Goal: Task Accomplishment & Management: Use online tool/utility

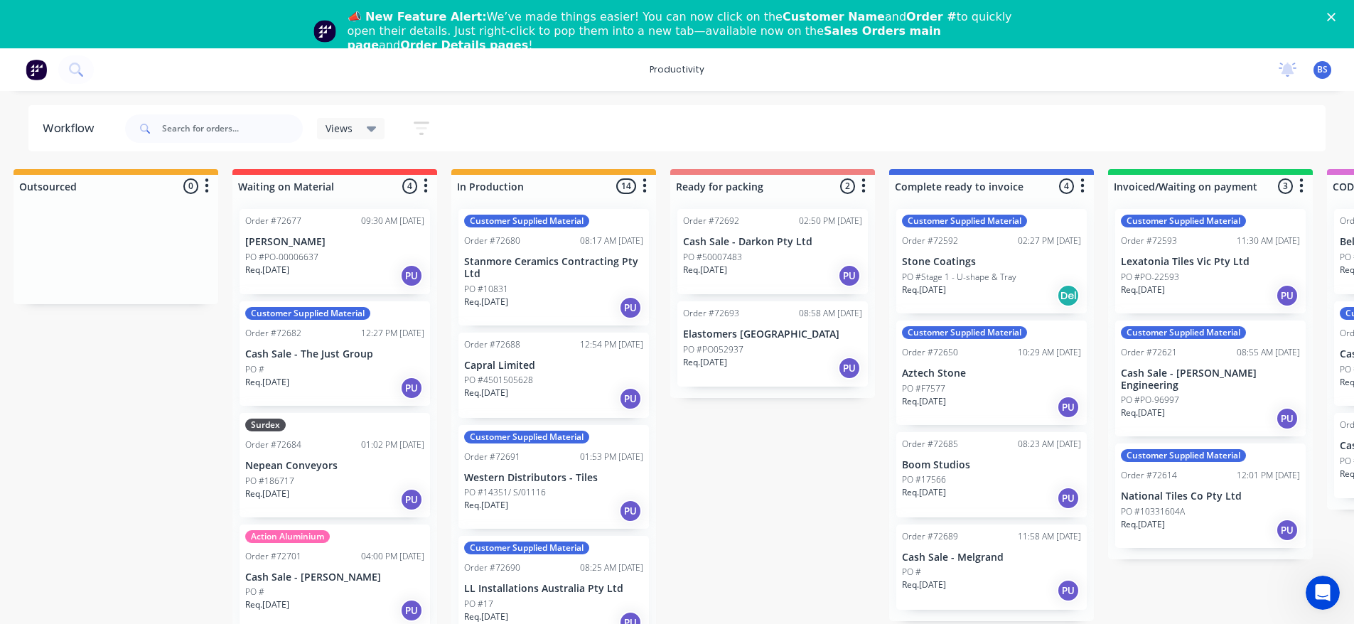
scroll to position [142, 0]
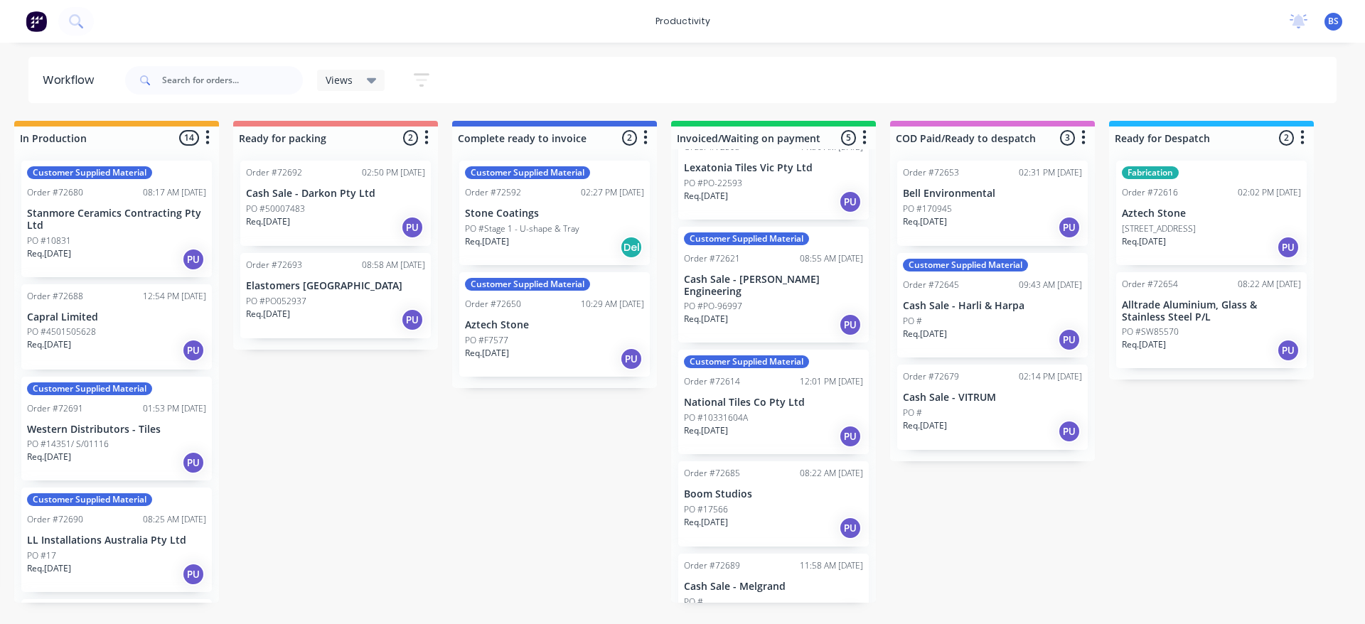
scroll to position [70, 0]
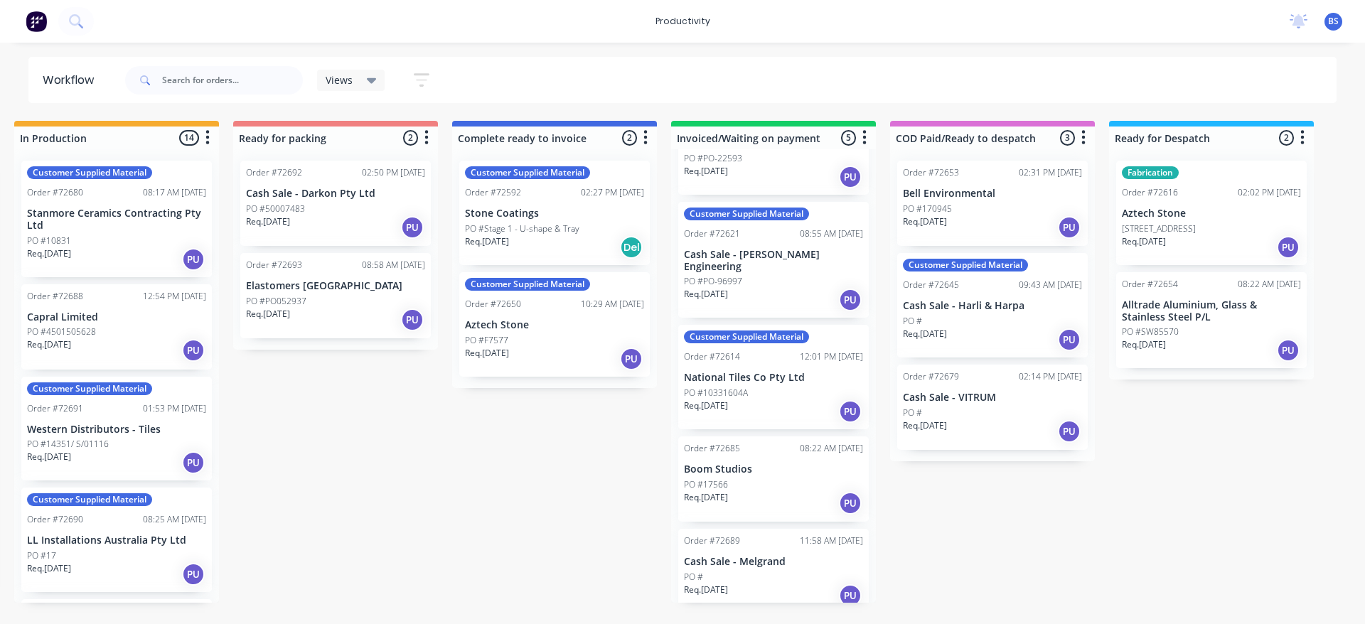
click at [795, 478] on div "PO #17566" at bounding box center [773, 484] width 179 height 13
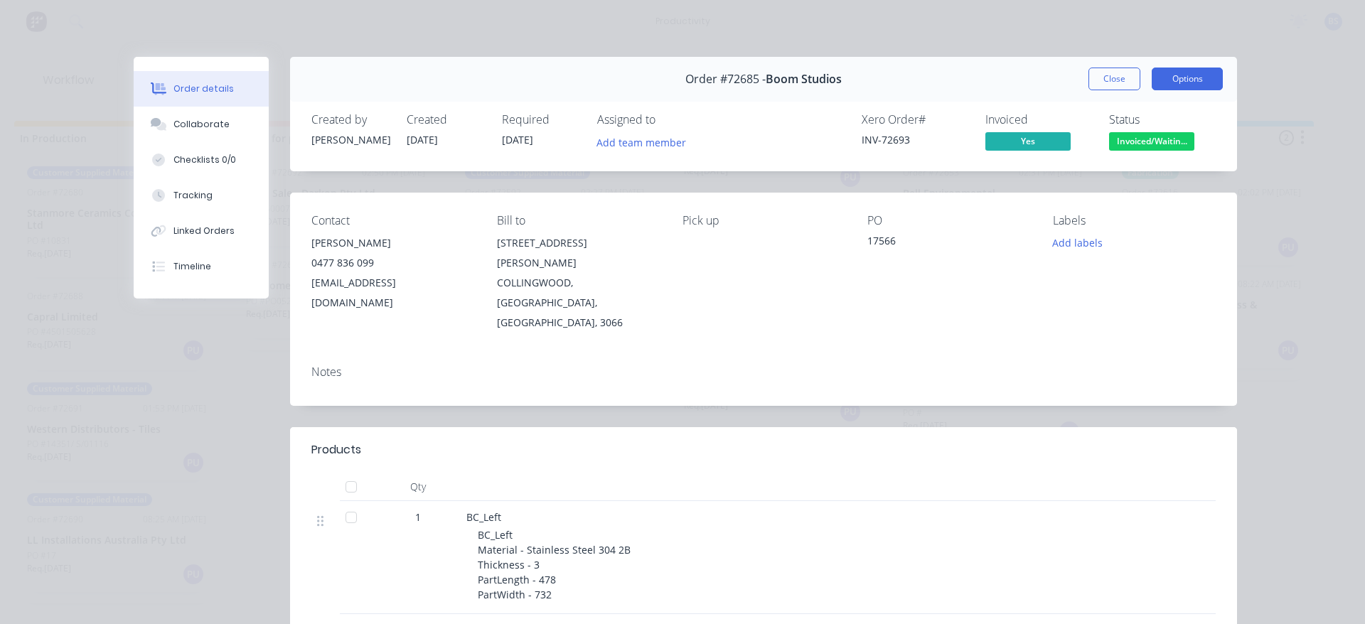
click at [1166, 85] on button "Options" at bounding box center [1187, 79] width 71 height 23
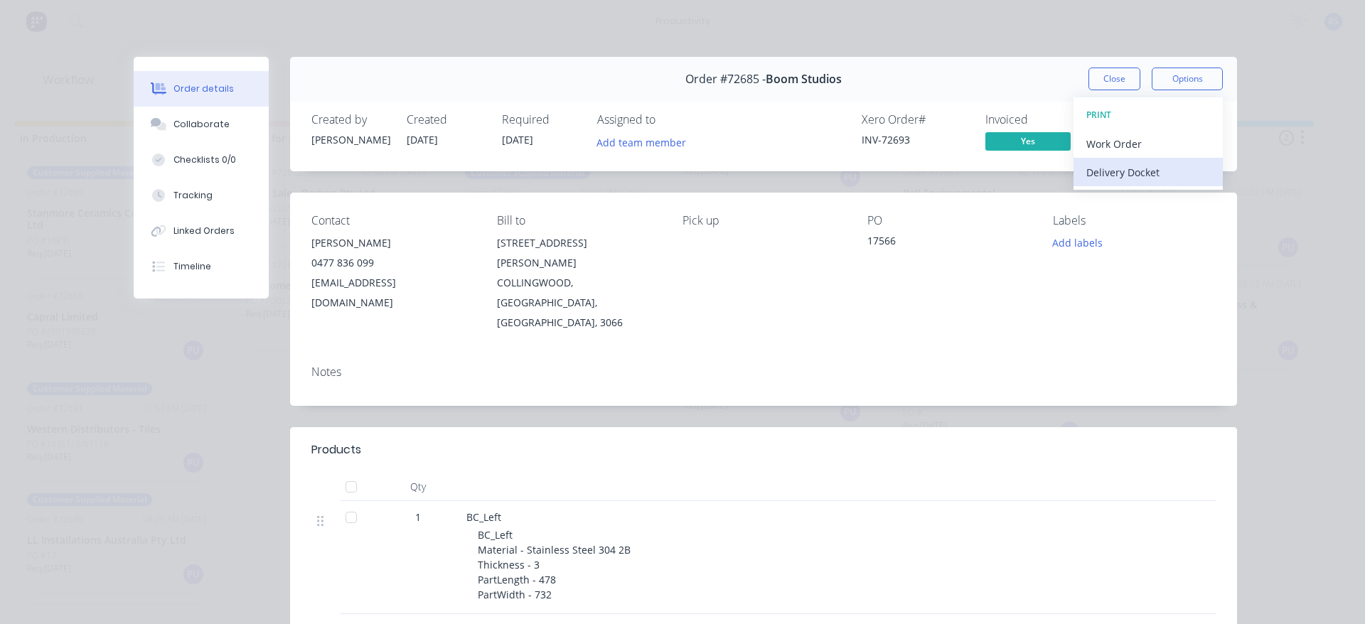
click at [1130, 172] on div "Delivery Docket" at bounding box center [1148, 172] width 124 height 21
click at [1119, 173] on div "Standard" at bounding box center [1148, 172] width 124 height 21
click at [1107, 83] on button "Close" at bounding box center [1114, 79] width 52 height 23
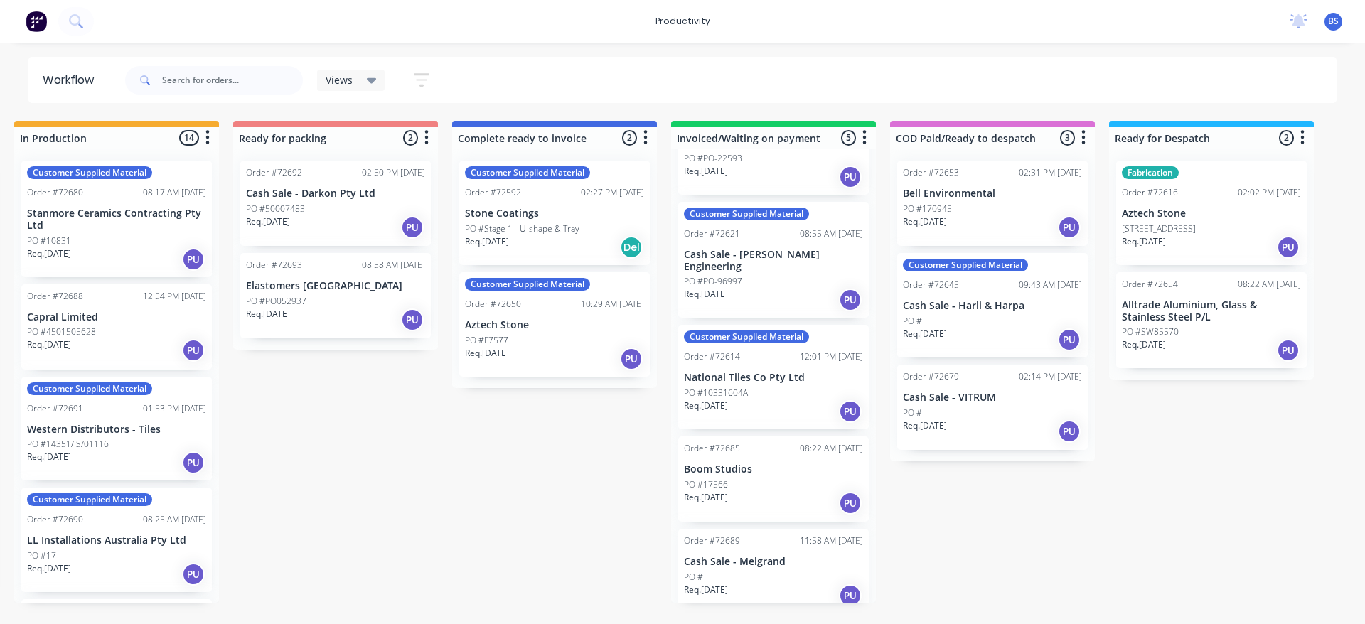
click at [987, 230] on div "Req. [DATE] PU" at bounding box center [992, 227] width 179 height 24
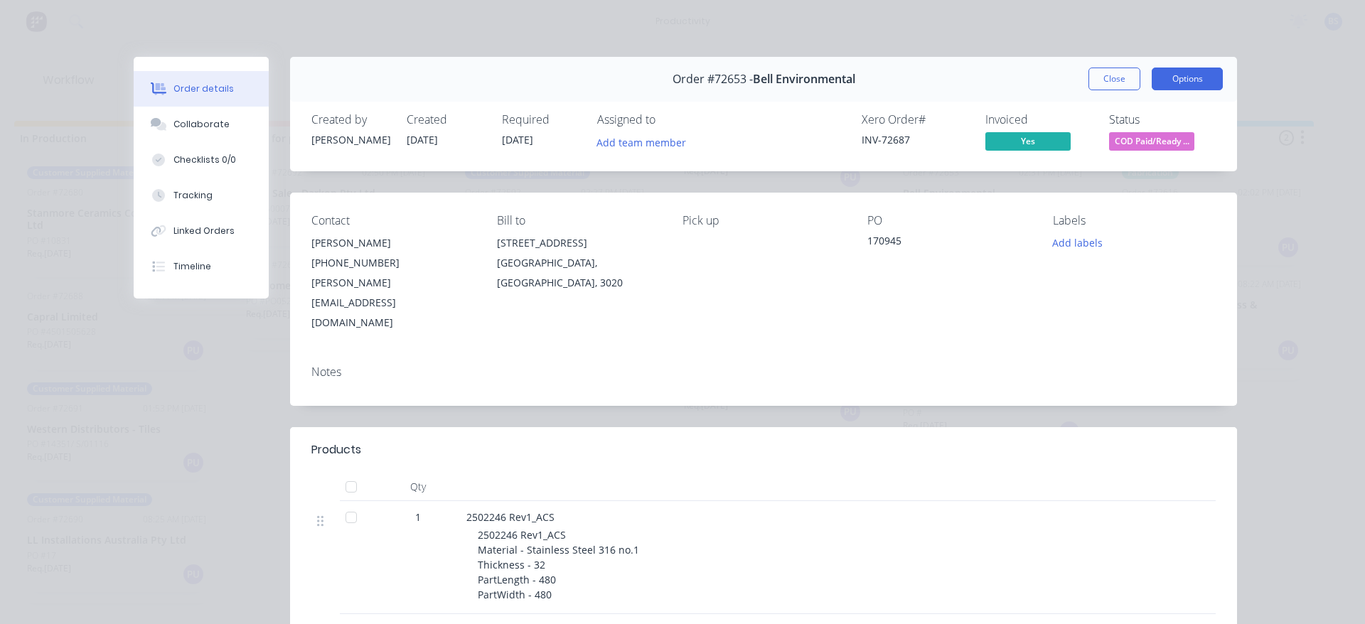
click at [1189, 84] on button "Options" at bounding box center [1187, 79] width 71 height 23
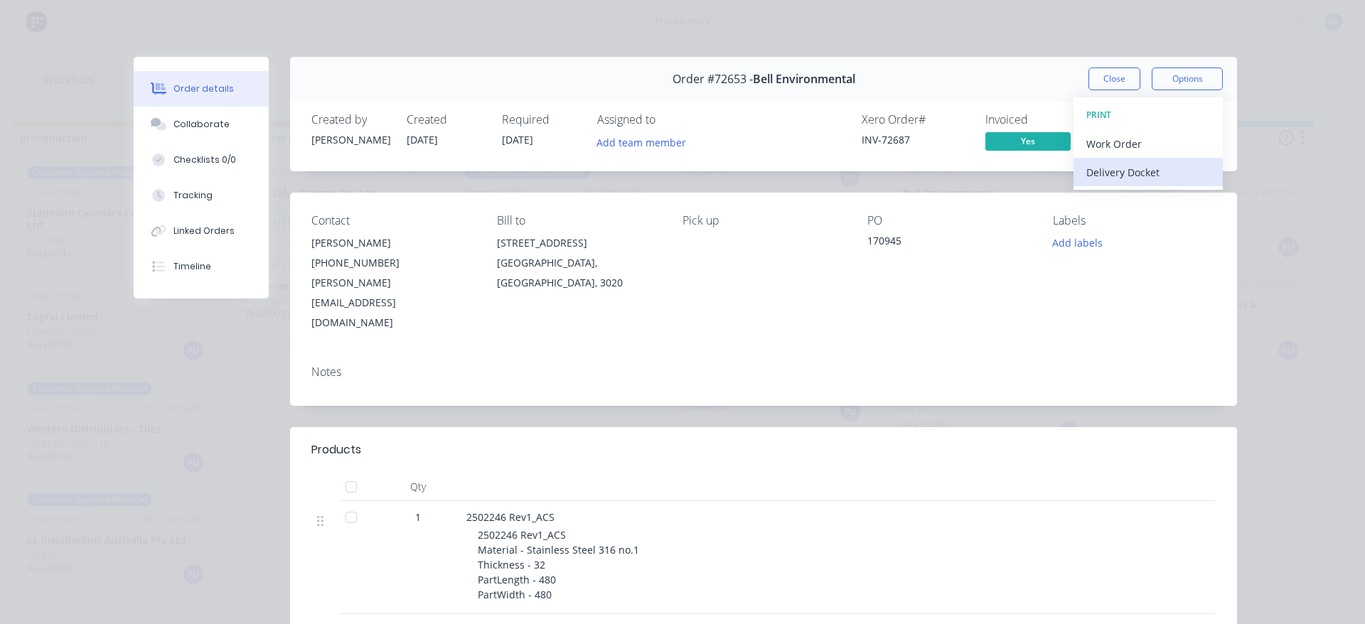
click at [1154, 170] on div "Delivery Docket" at bounding box center [1148, 172] width 124 height 21
click at [1115, 173] on div "Standard" at bounding box center [1148, 172] width 124 height 21
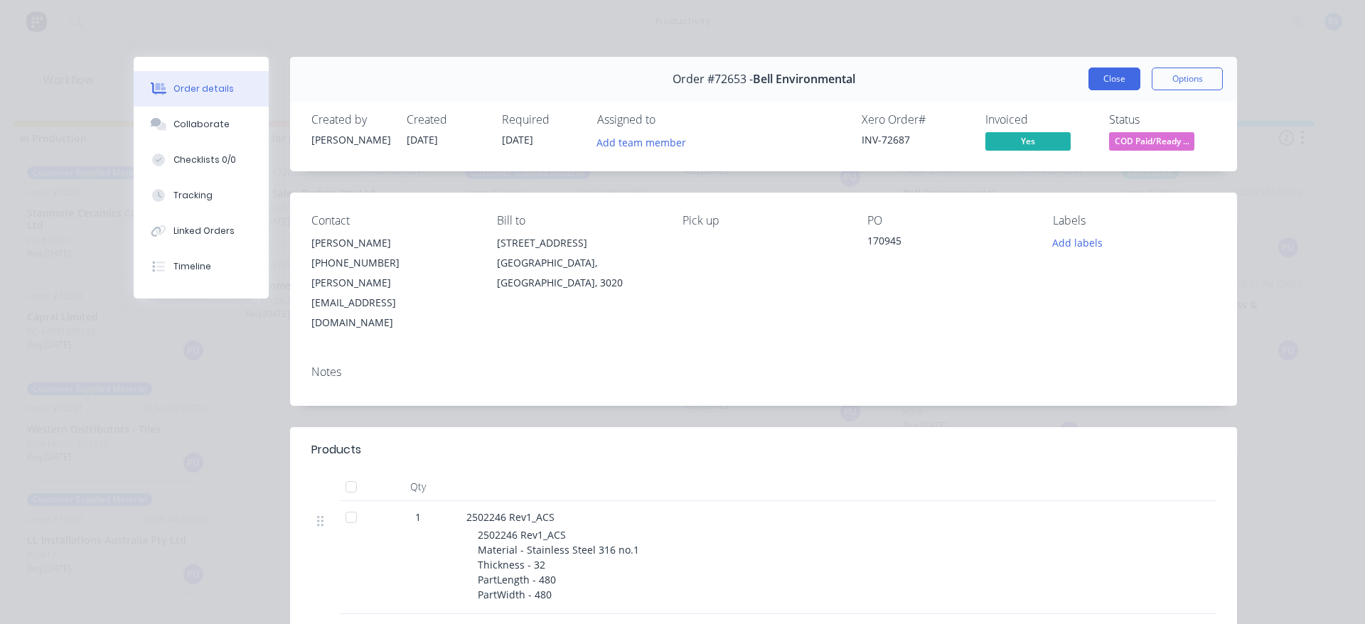
click at [1117, 74] on button "Close" at bounding box center [1114, 79] width 52 height 23
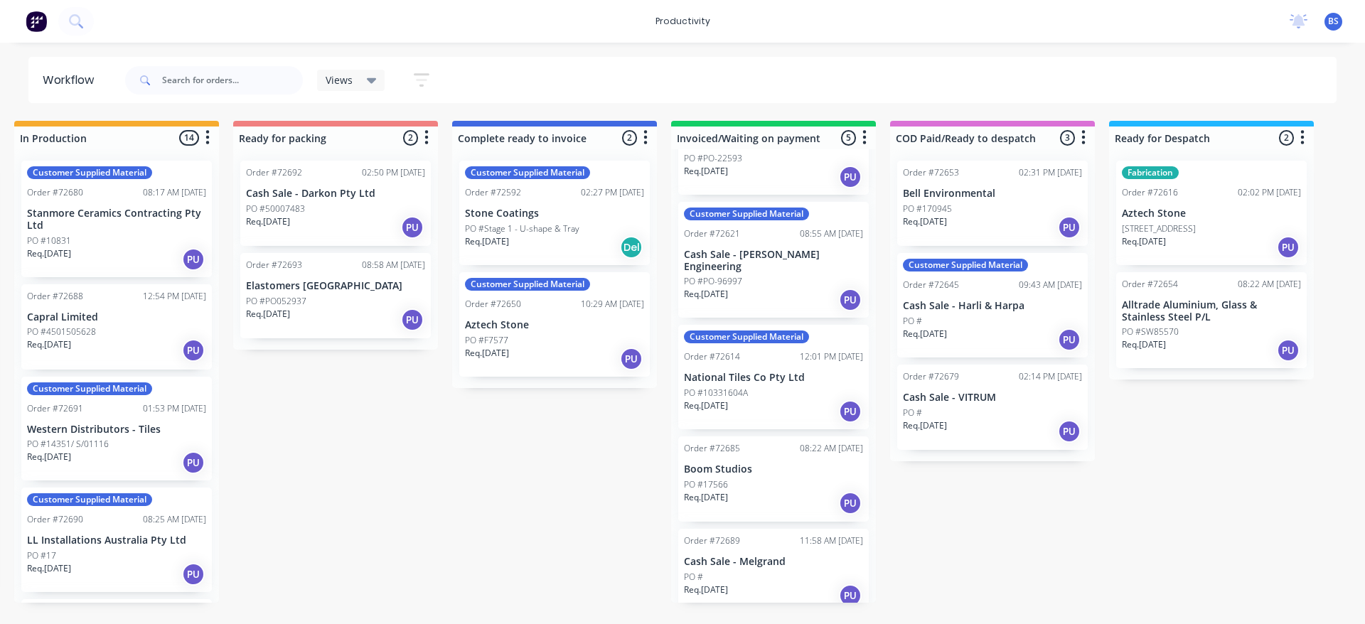
click at [817, 571] on div "PO #" at bounding box center [773, 577] width 179 height 13
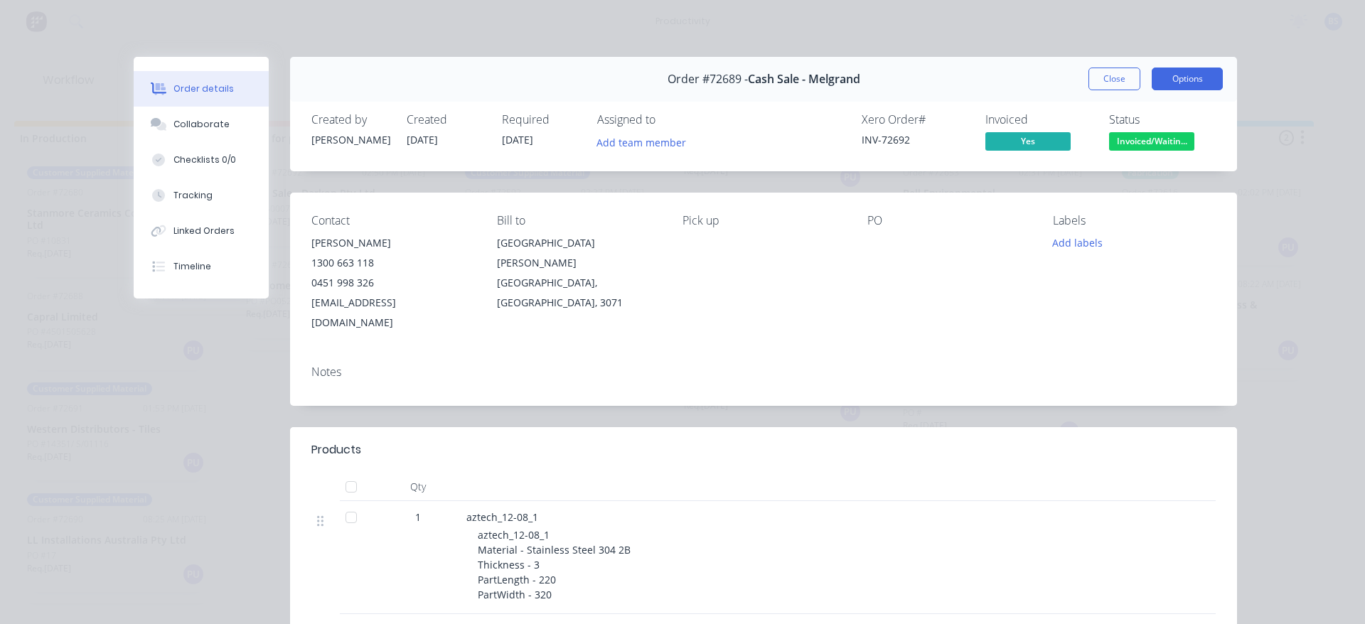
click at [1167, 82] on button "Options" at bounding box center [1187, 79] width 71 height 23
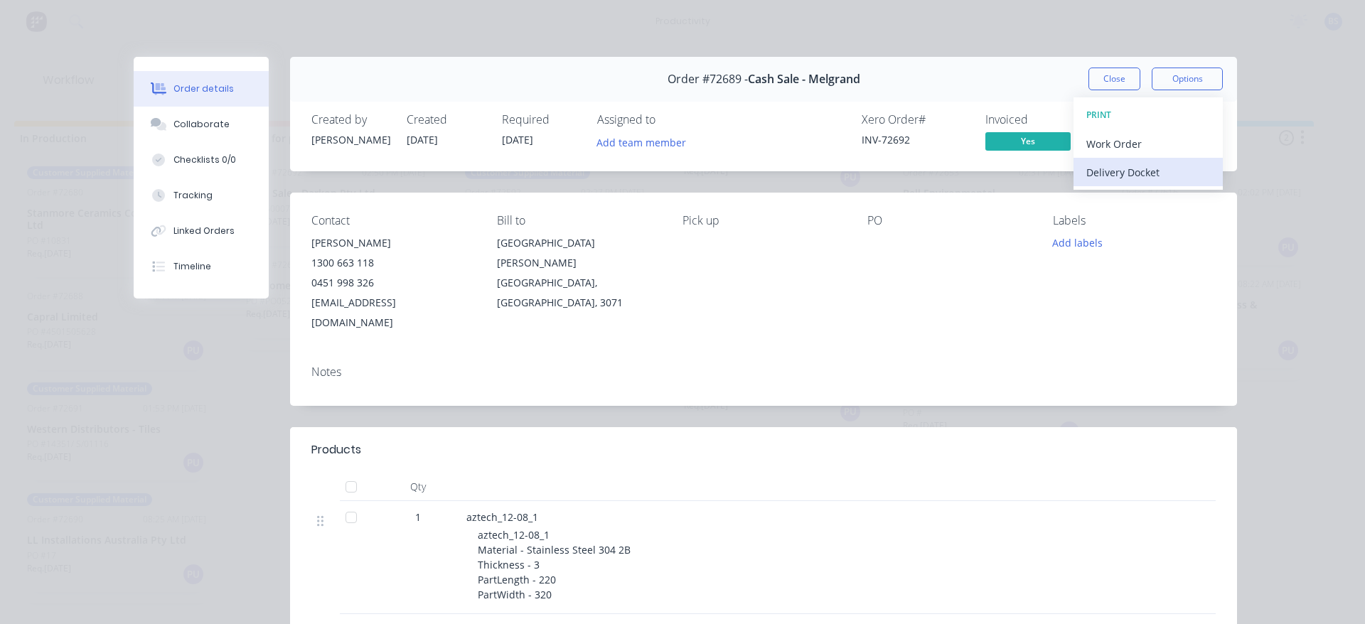
click at [1142, 171] on div "Delivery Docket" at bounding box center [1148, 172] width 124 height 21
click at [1142, 172] on div "Standard" at bounding box center [1148, 172] width 124 height 21
click at [1108, 77] on button "Close" at bounding box center [1114, 79] width 52 height 23
